Goal: Navigation & Orientation: Find specific page/section

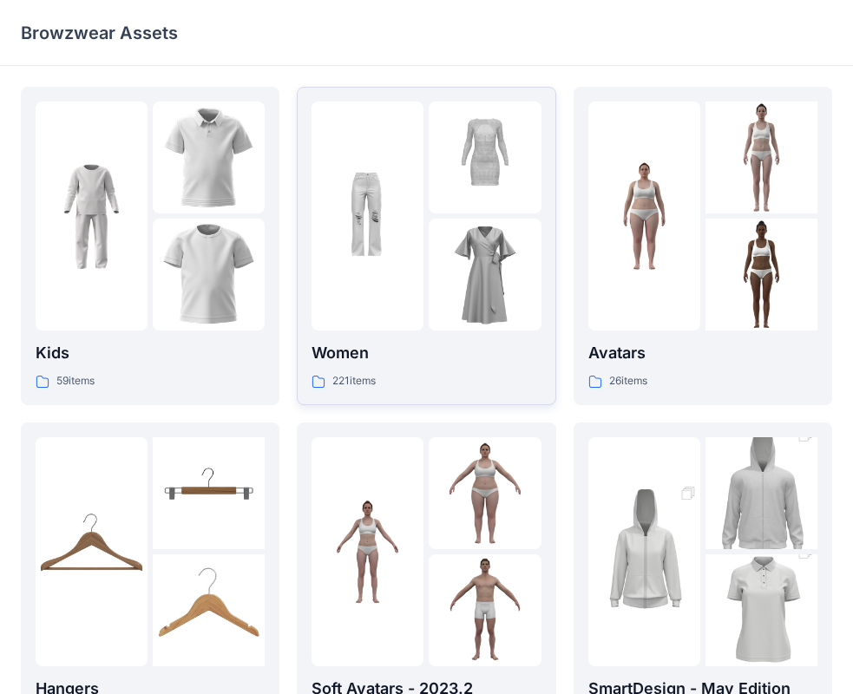
click at [409, 370] on div "Women 221 items" at bounding box center [426, 365] width 229 height 49
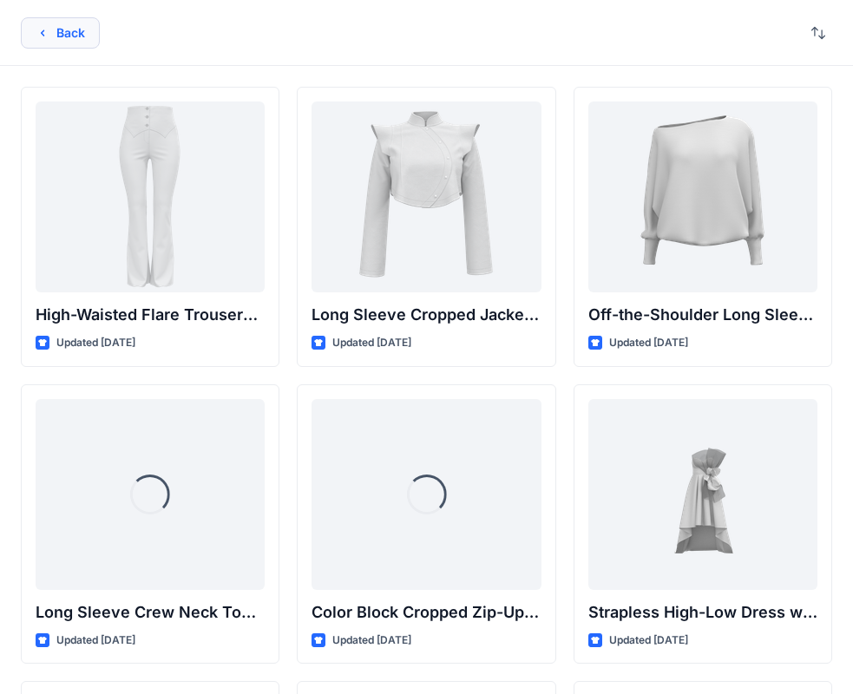
click at [62, 30] on button "Back" at bounding box center [60, 32] width 79 height 31
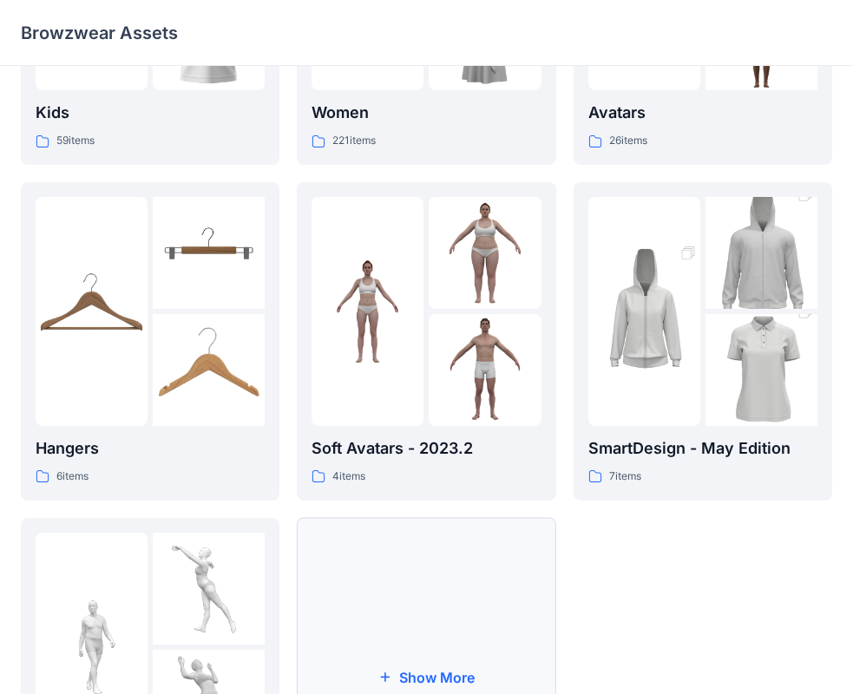
scroll to position [431, 0]
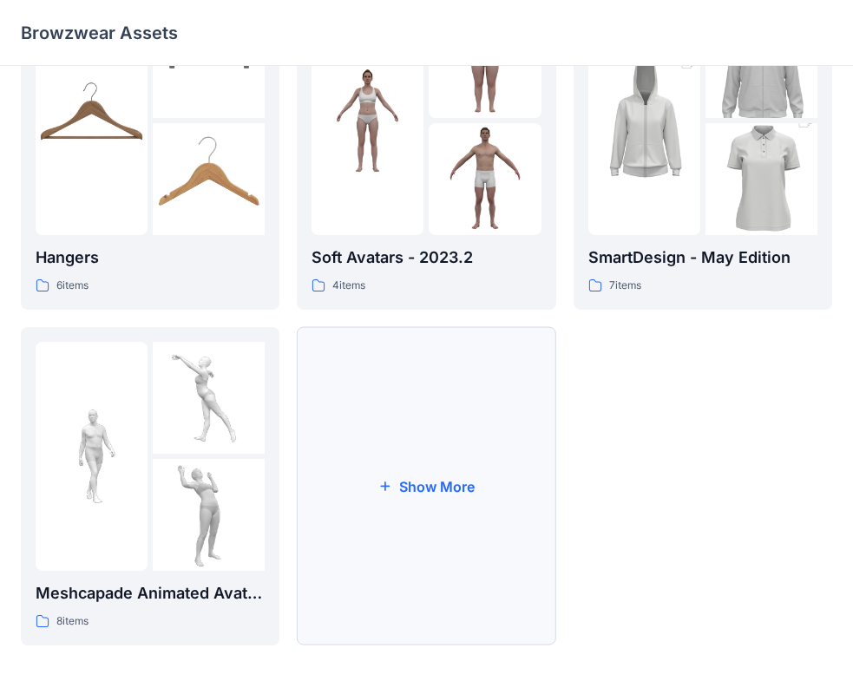
click at [425, 525] on button "Show More" at bounding box center [426, 486] width 259 height 319
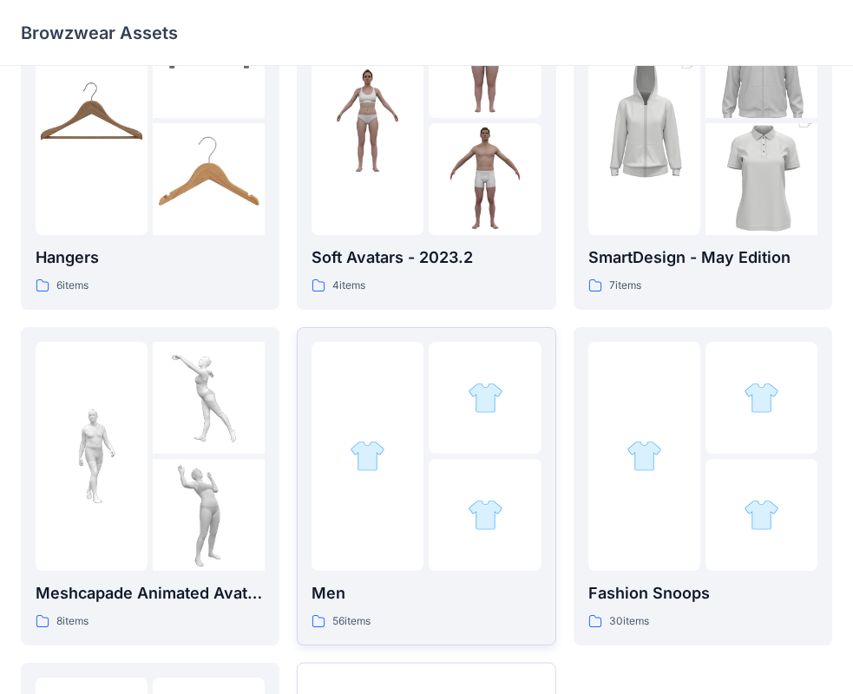
click at [423, 612] on div "Men 56 items" at bounding box center [426, 606] width 229 height 49
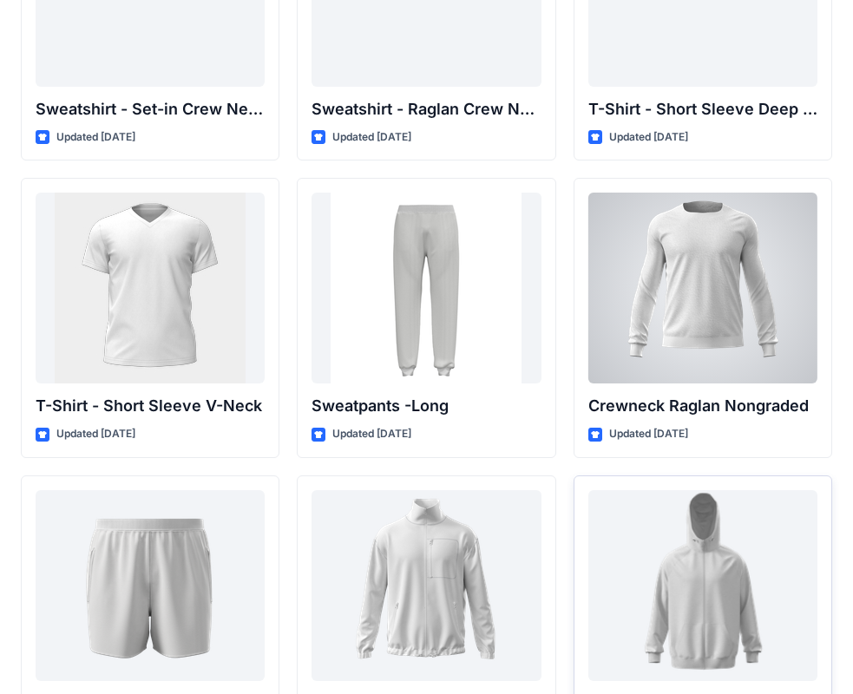
scroll to position [1837, 0]
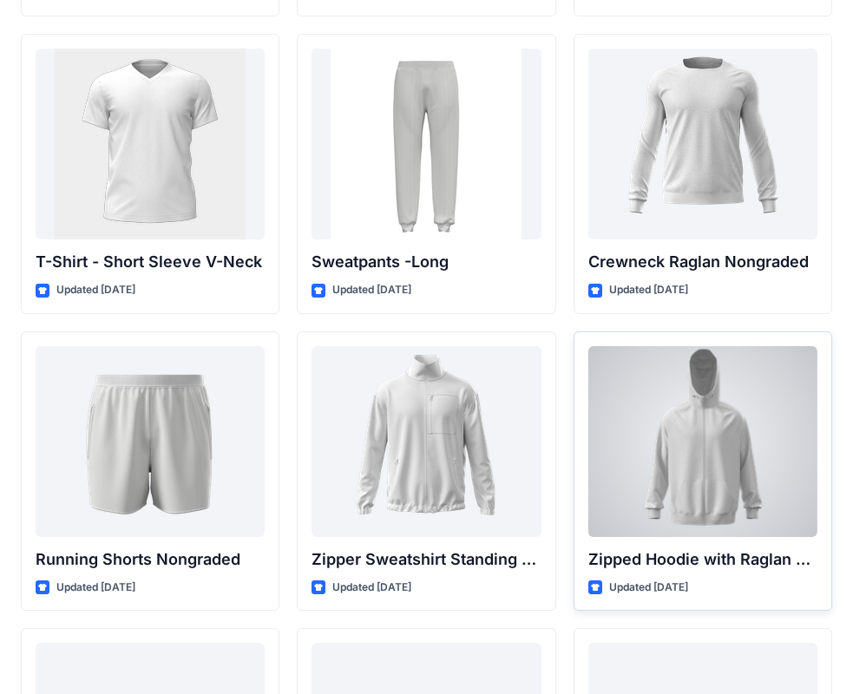
click at [720, 490] on div at bounding box center [703, 441] width 229 height 191
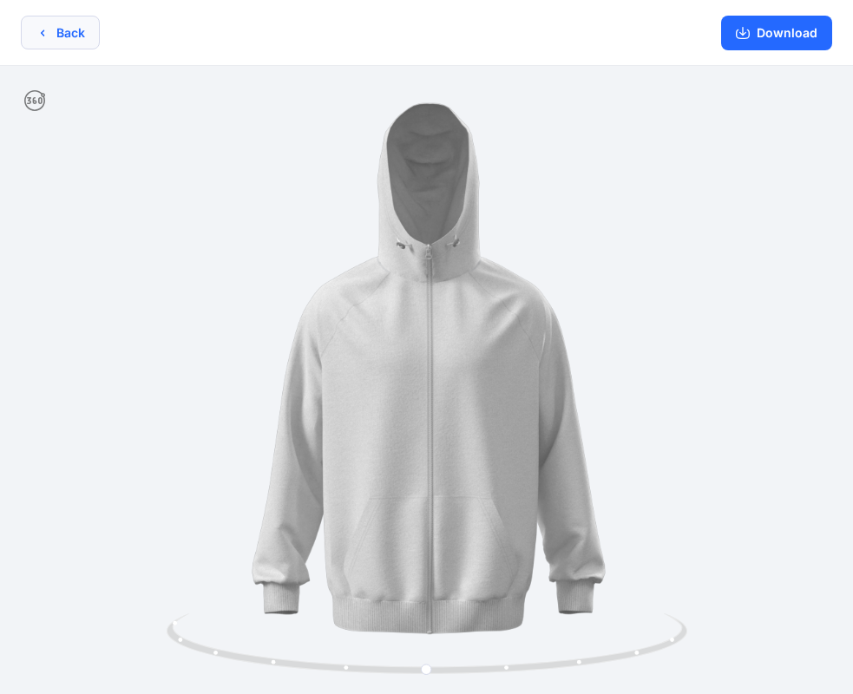
click at [84, 42] on button "Back" at bounding box center [60, 33] width 79 height 34
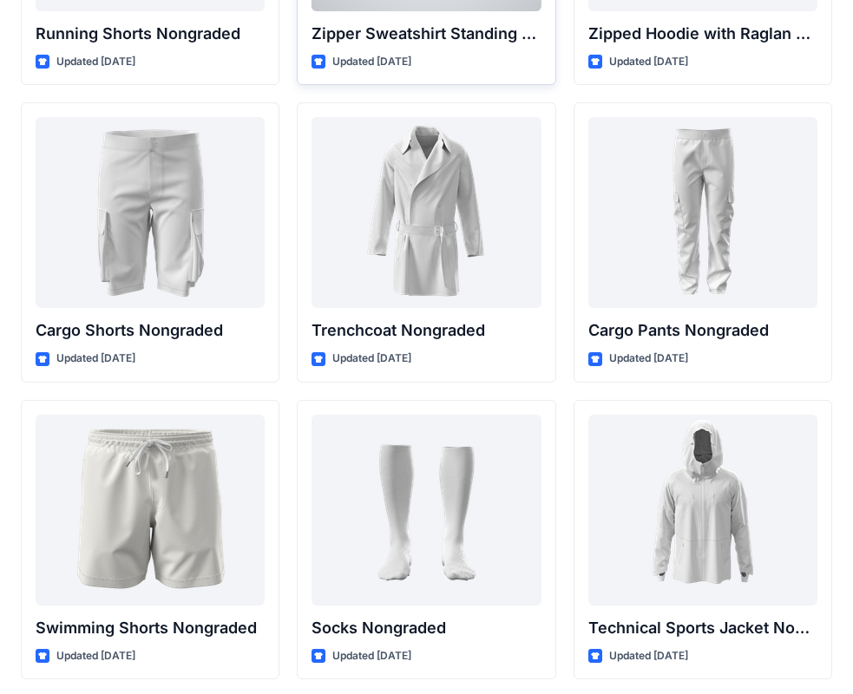
scroll to position [2444, 0]
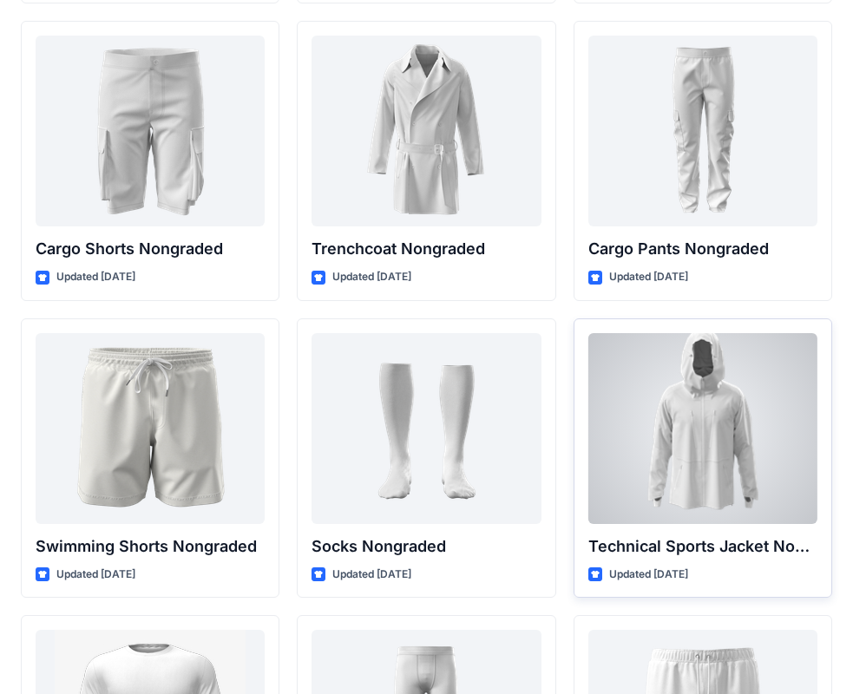
click at [727, 468] on div at bounding box center [703, 428] width 229 height 191
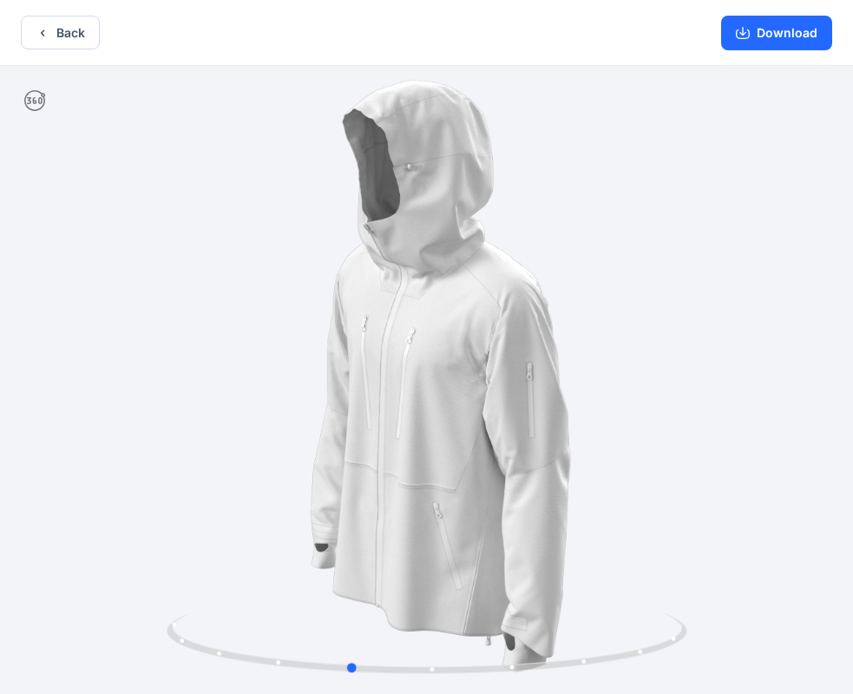
drag, startPoint x: 579, startPoint y: 310, endPoint x: 499, endPoint y: 310, distance: 79.9
drag, startPoint x: 351, startPoint y: 334, endPoint x: 451, endPoint y: 357, distance: 103.2
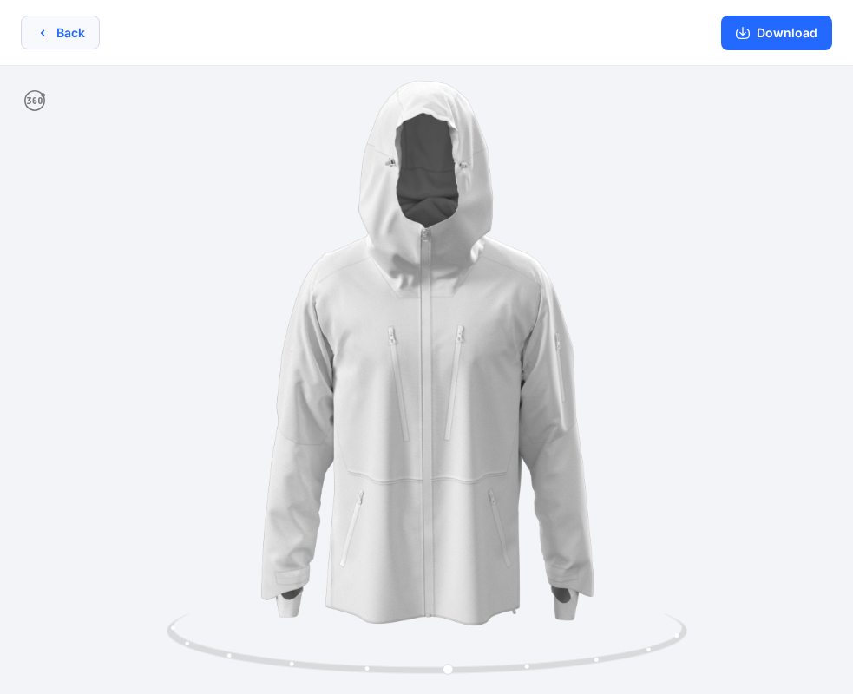
click at [68, 36] on button "Back" at bounding box center [60, 33] width 79 height 34
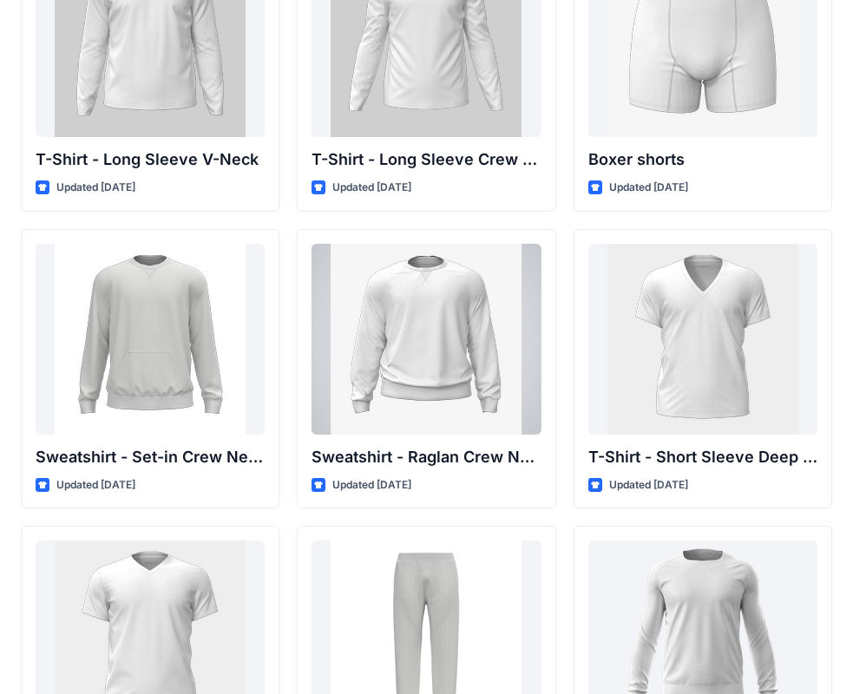
scroll to position [1898, 0]
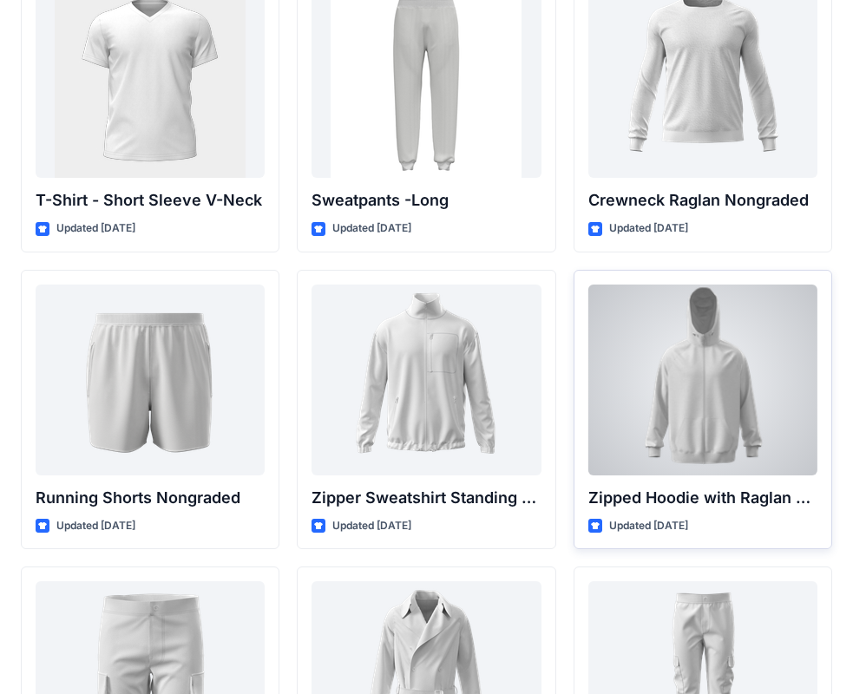
click at [728, 404] on div at bounding box center [703, 380] width 229 height 191
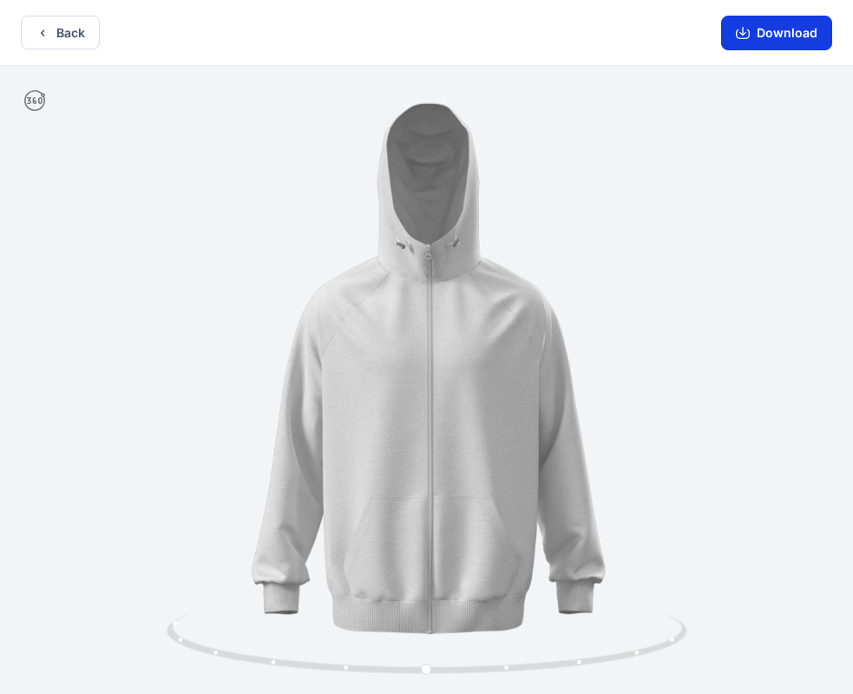
click at [808, 29] on button "Download" at bounding box center [776, 33] width 111 height 35
